Goal: Find specific page/section: Find specific page/section

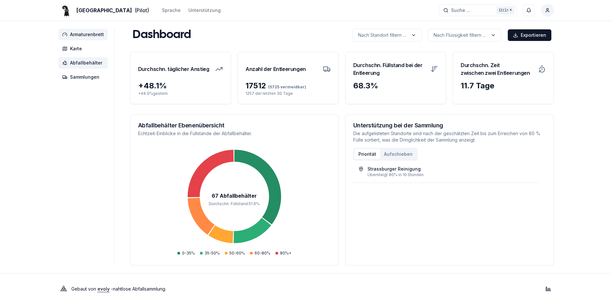
click at [94, 64] on span "Abfallbehälter" at bounding box center [86, 63] width 32 height 6
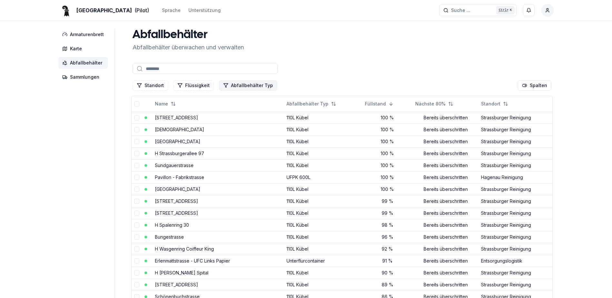
click at [251, 86] on button "Abfallbehälter Typ" at bounding box center [248, 85] width 58 height 10
click at [224, 115] on div "Suggestions" at bounding box center [222, 113] width 5 height 5
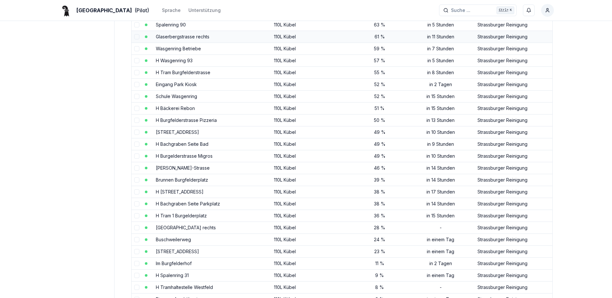
scroll to position [355, 0]
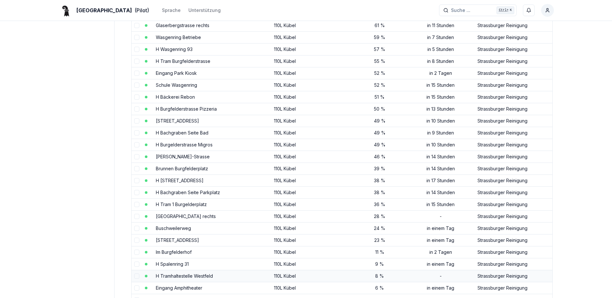
click at [189, 198] on link "H Tramhaltestelle Westfeld" at bounding box center [184, 275] width 57 height 5
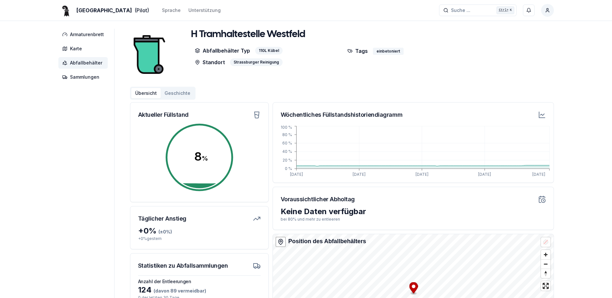
click at [328, 198] on div "Basel (Pilot) Sprache Unterstützung Suche ... Suche ... Ctrl+ K Osmon Llolluni …" at bounding box center [306, 196] width 612 height 392
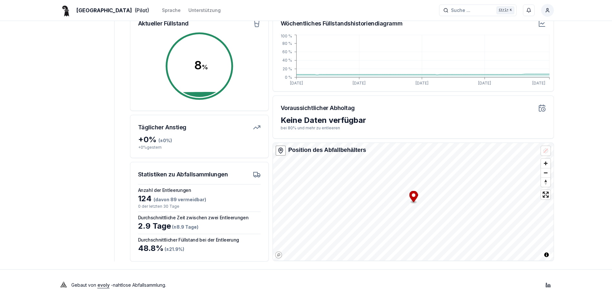
scroll to position [94, 0]
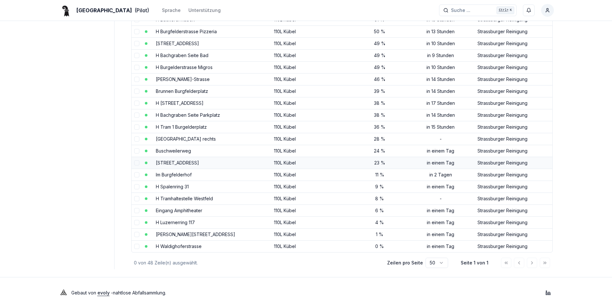
scroll to position [443, 0]
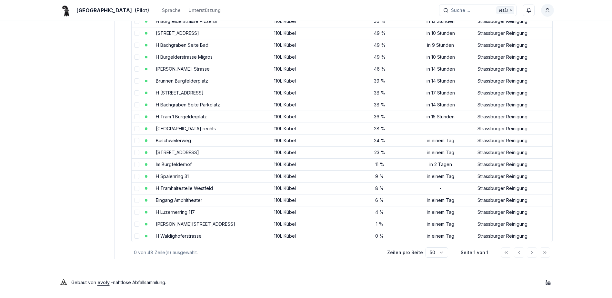
click at [328, 198] on div at bounding box center [525, 252] width 49 height 10
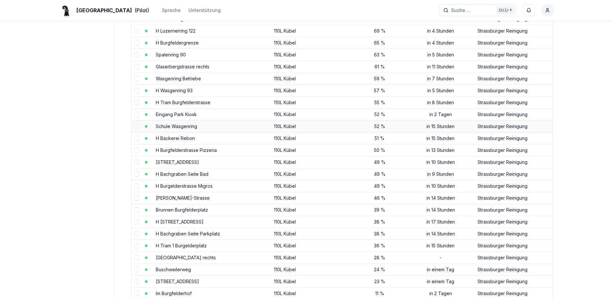
scroll to position [346, 0]
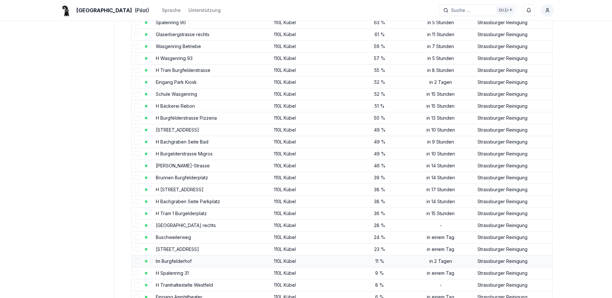
click at [179, 198] on link "Im Burgfelderhof" at bounding box center [174, 260] width 36 height 5
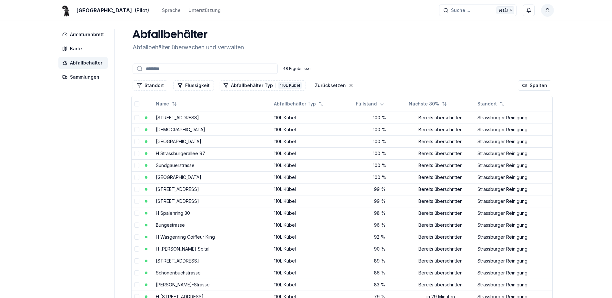
scroll to position [346, 0]
